Goal: Complete application form

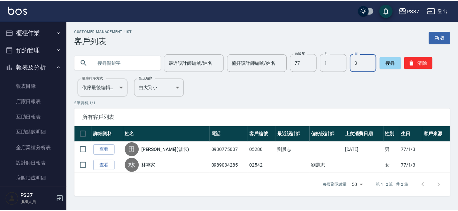
scroll to position [61, 0]
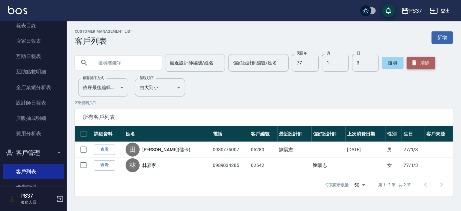
click at [424, 63] on button "清除" at bounding box center [421, 63] width 28 height 12
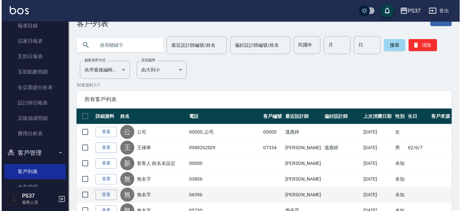
scroll to position [0, 0]
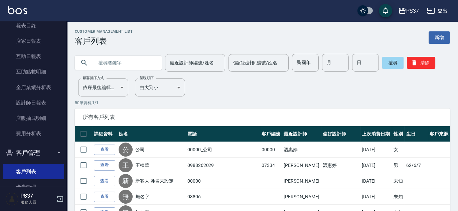
click at [308, 61] on input "民國年" at bounding box center [305, 63] width 27 height 18
click at [154, 57] on input "text" at bounding box center [125, 63] width 63 height 18
type input "郭"
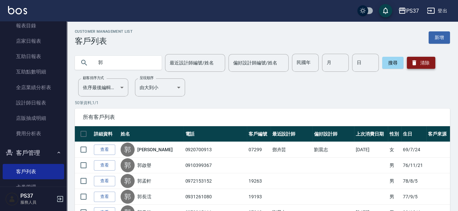
click at [426, 66] on button "清除" at bounding box center [421, 63] width 28 height 12
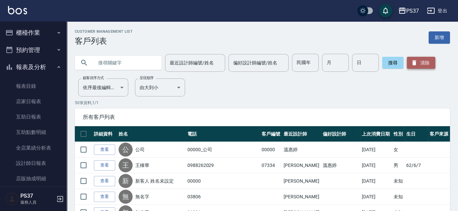
click at [422, 64] on button "清除" at bounding box center [421, 63] width 28 height 12
click at [299, 66] on input "民國年" at bounding box center [305, 63] width 27 height 18
drag, startPoint x: 311, startPoint y: 63, endPoint x: 312, endPoint y: 69, distance: 6.1
click at [311, 65] on input "民國年" at bounding box center [305, 63] width 27 height 18
type input "4"
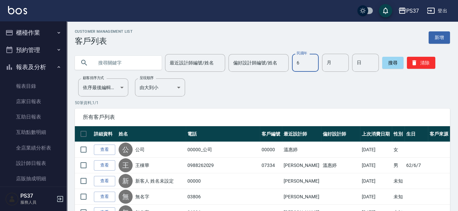
type input "6"
click at [311, 67] on input "6" at bounding box center [305, 63] width 27 height 18
type input "6"
click at [311, 67] on input "6" at bounding box center [305, 63] width 27 height 18
type input "64"
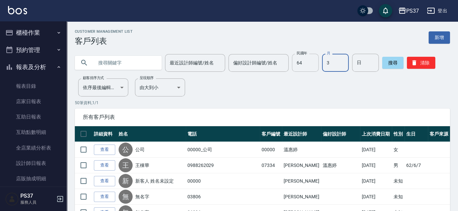
type input "3"
type input "4"
